Goal: Navigation & Orientation: Find specific page/section

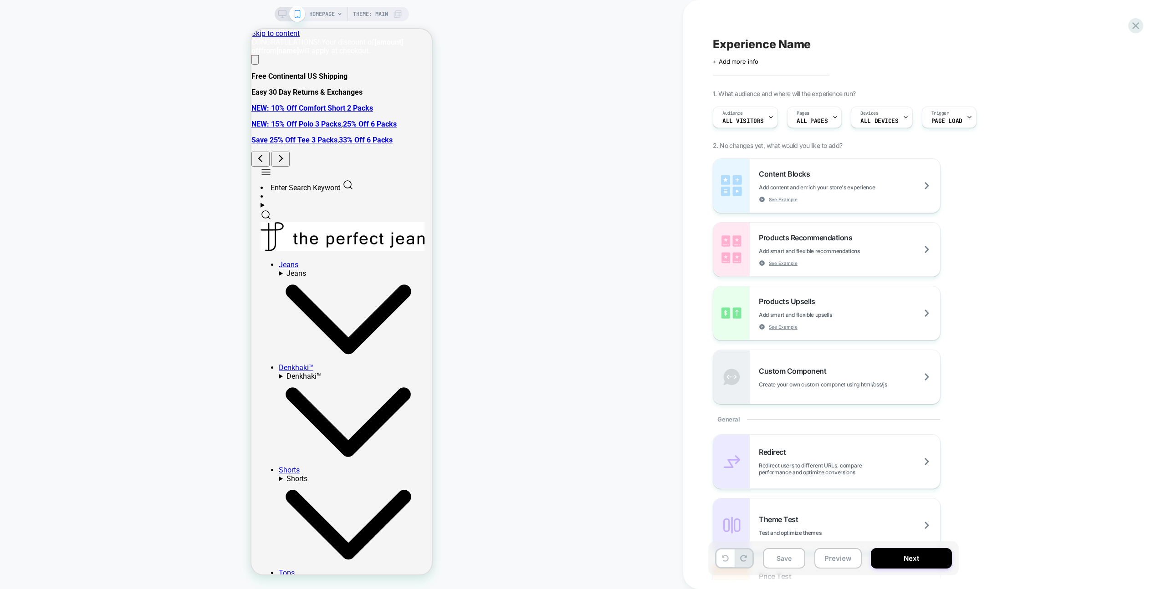
drag, startPoint x: 645, startPoint y: 182, endPoint x: 649, endPoint y: 171, distance: 12.0
click at [645, 182] on div "HOMEPAGE Theme: MAIN" at bounding box center [341, 294] width 683 height 571
click at [649, 161] on div "HOMEPAGE Theme: MAIN" at bounding box center [341, 294] width 683 height 571
